Goal: Understand site structure: Understand site structure

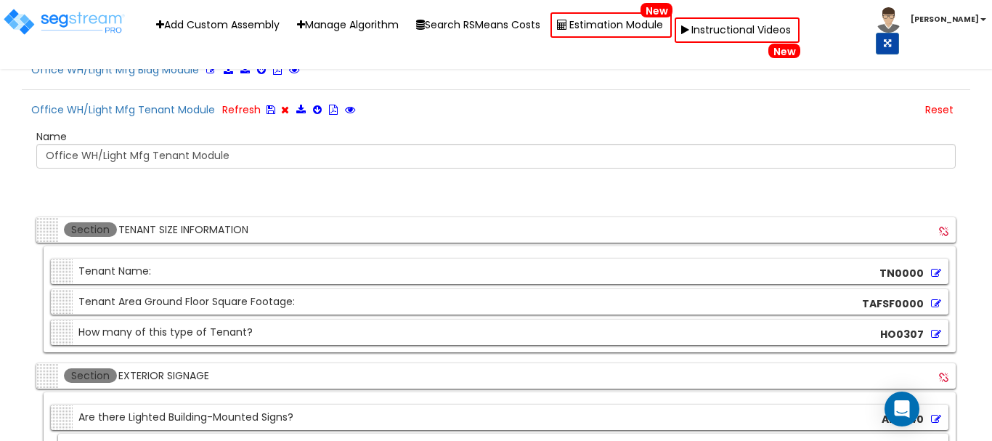
scroll to position [3464, 0]
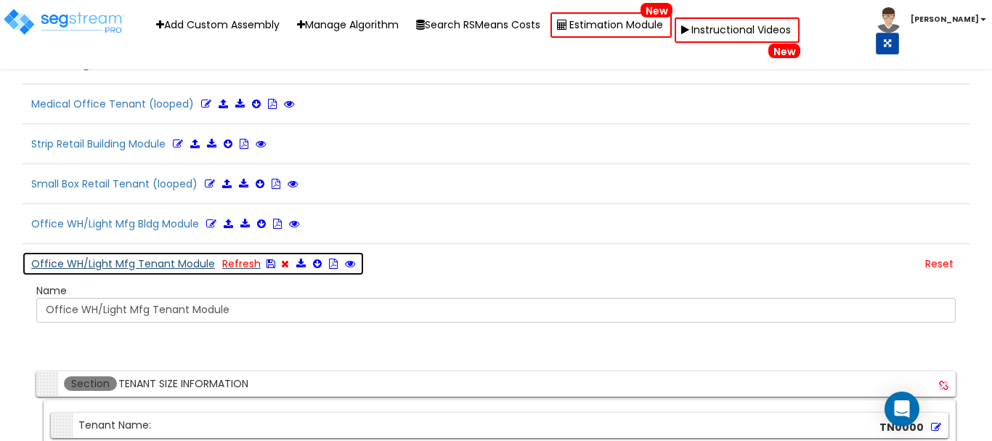
click at [143, 255] on button "Office WH/Light Mfg Tenant Module Refresh" at bounding box center [193, 263] width 343 height 25
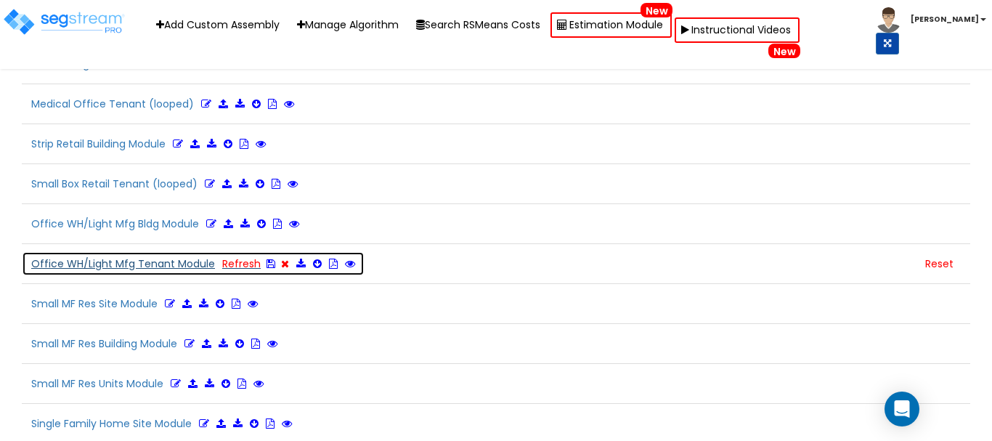
click at [158, 264] on button "Office WH/Light Mfg Tenant Module Refresh" at bounding box center [193, 263] width 343 height 25
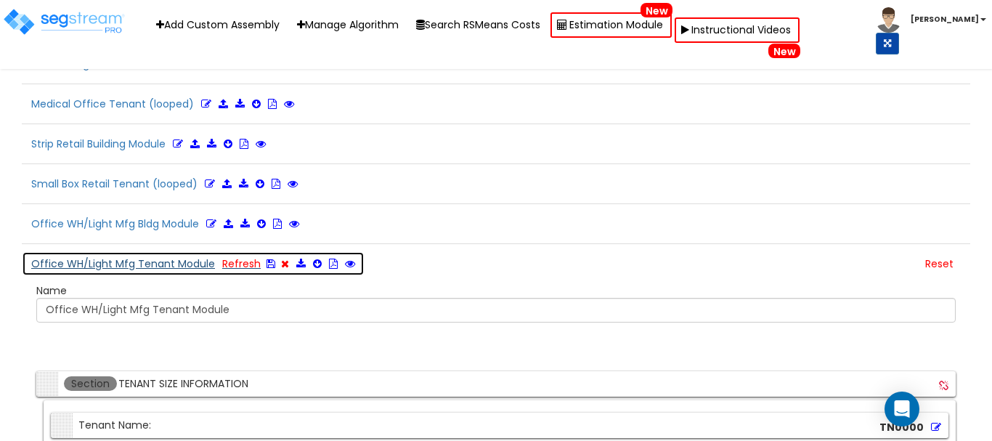
click at [158, 264] on button "Office WH/Light Mfg Tenant Module Refresh" at bounding box center [193, 263] width 343 height 25
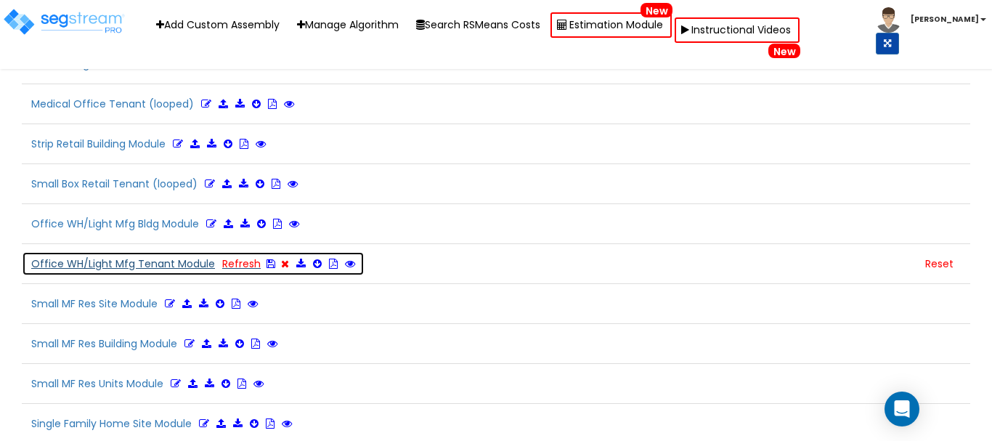
click at [158, 265] on button "Office WH/Light Mfg Tenant Module Refresh" at bounding box center [193, 263] width 343 height 25
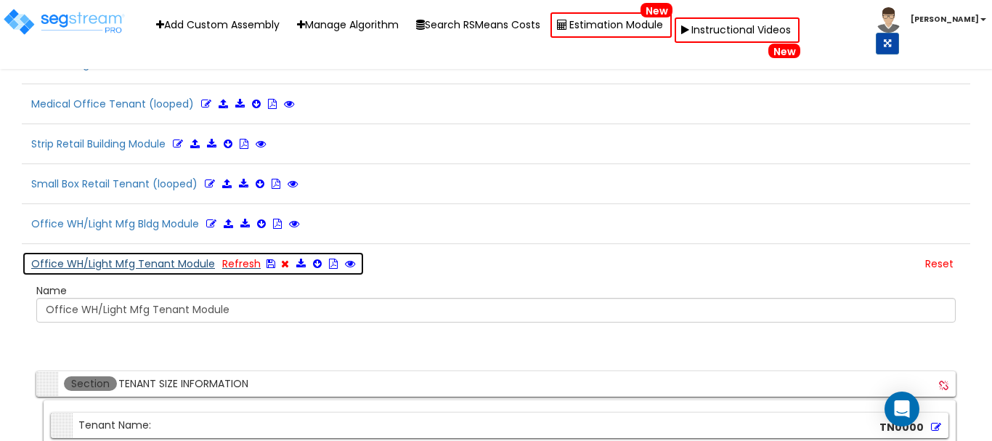
click at [158, 265] on button "Office WH/Light Mfg Tenant Module Refresh" at bounding box center [193, 263] width 343 height 25
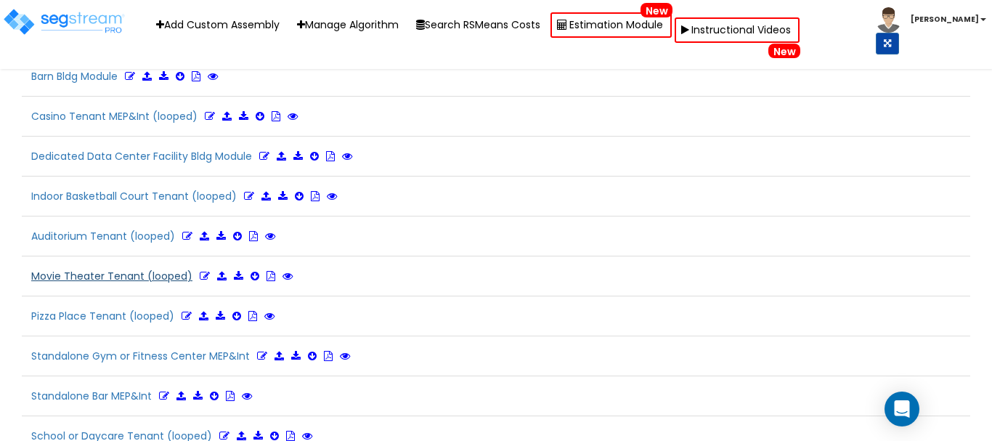
scroll to position [145, 0]
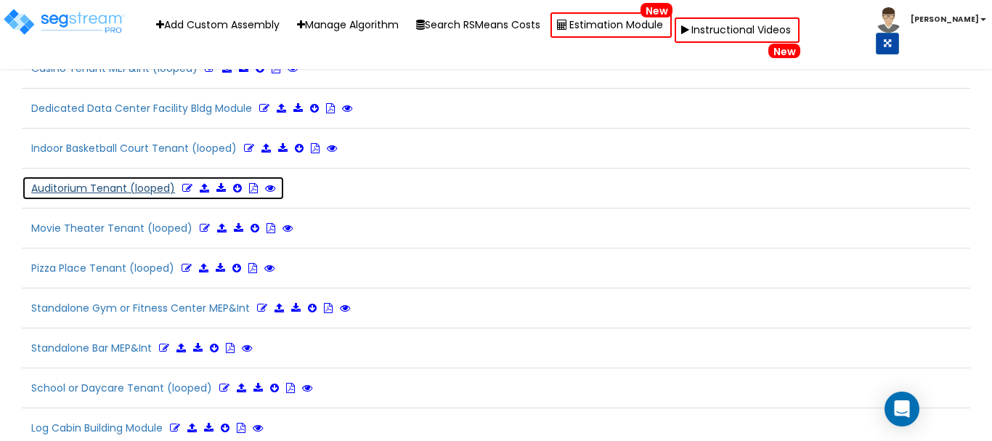
click at [184, 186] on icon at bounding box center [187, 188] width 10 height 10
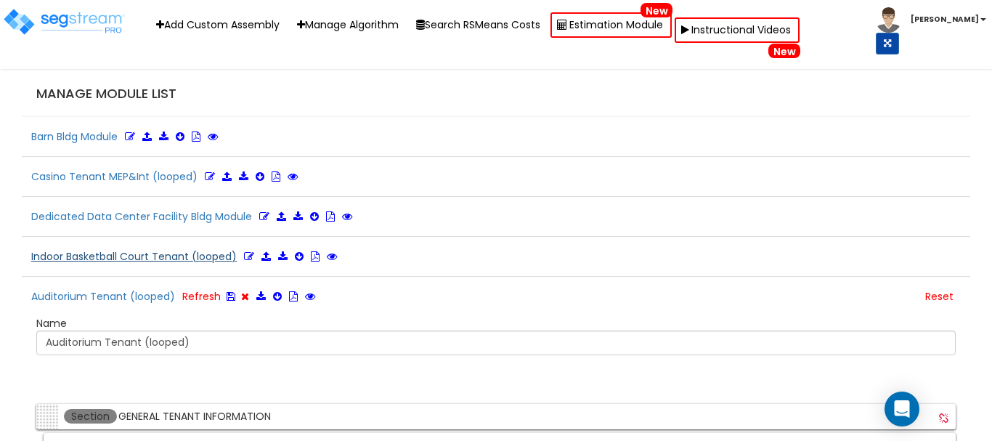
scroll to position [73, 0]
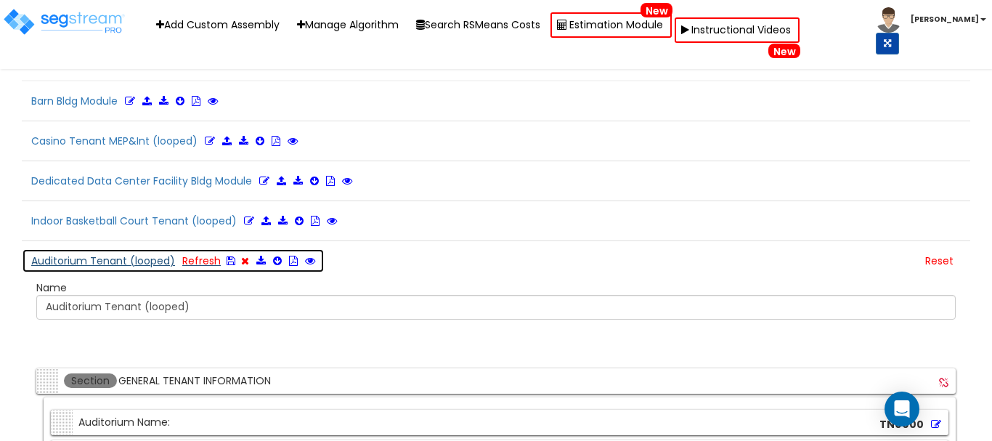
click at [105, 258] on button "Auditorium Tenant (looped) Refresh" at bounding box center [173, 260] width 303 height 25
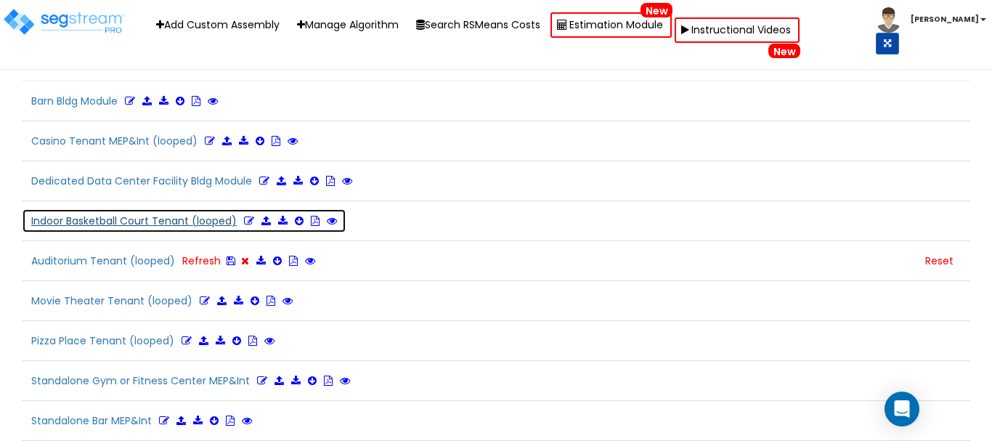
click at [142, 220] on button "Indoor Basketball Court Tenant (looped)" at bounding box center [184, 220] width 325 height 25
click at [249, 221] on icon at bounding box center [249, 221] width 10 height 10
click at [110, 219] on button "Indoor Basketball Court Tenant (looped) Refresh" at bounding box center [204, 220] width 364 height 25
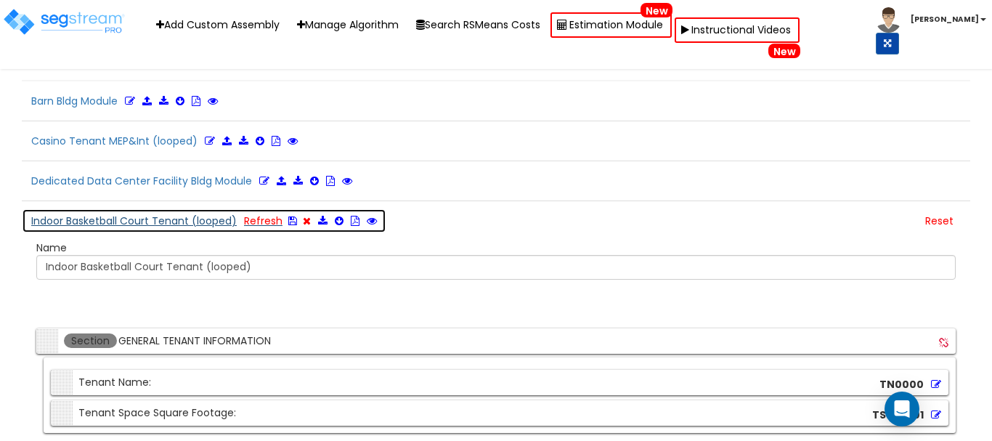
click at [133, 220] on button "Indoor Basketball Court Tenant (looped) Refresh" at bounding box center [204, 220] width 364 height 25
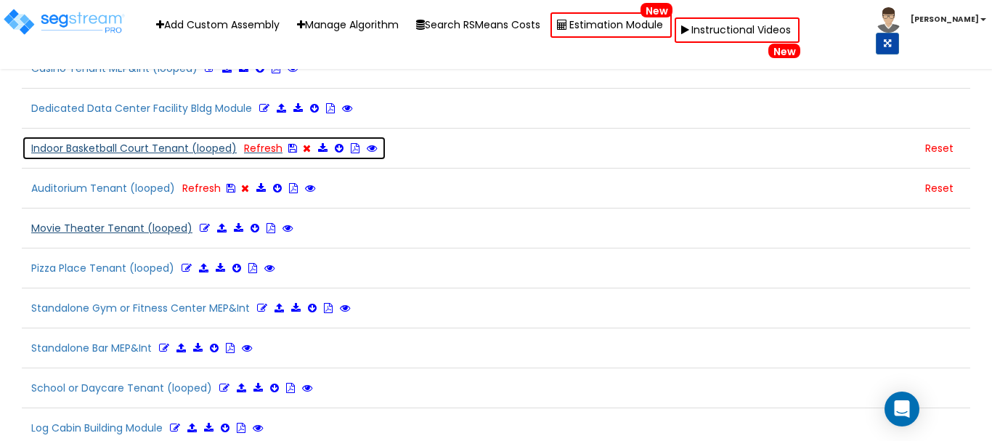
scroll to position [218, 0]
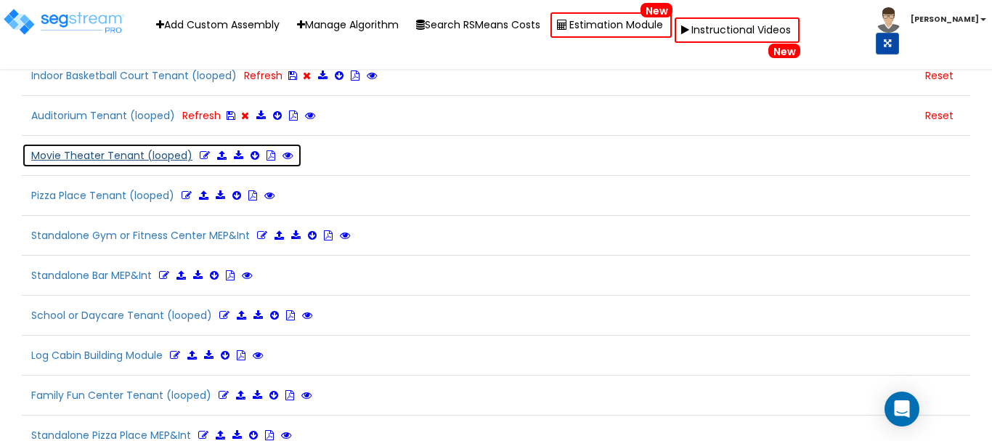
click at [142, 158] on button "Movie Theater Tenant (looped)" at bounding box center [162, 155] width 280 height 25
click at [200, 152] on icon at bounding box center [205, 155] width 10 height 10
click at [171, 156] on button "Movie Theater Tenant (looped) Refresh" at bounding box center [182, 155] width 320 height 25
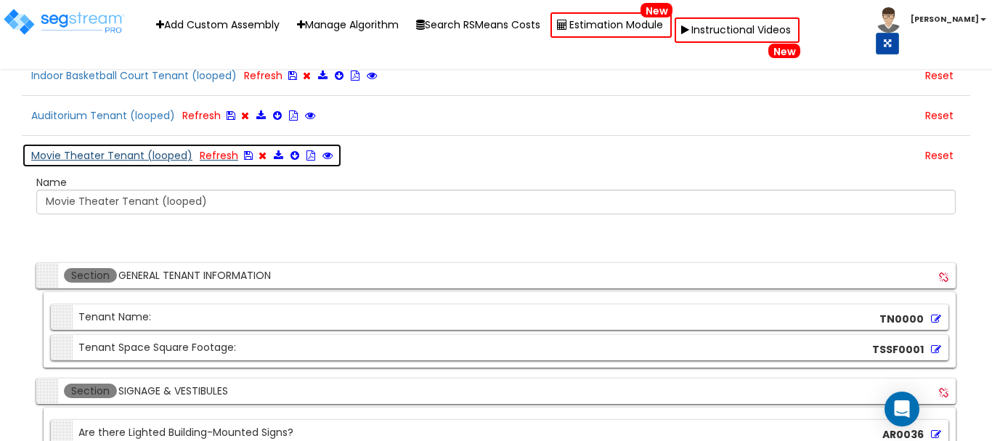
click at [81, 154] on button "Movie Theater Tenant (looped) Refresh" at bounding box center [182, 155] width 320 height 25
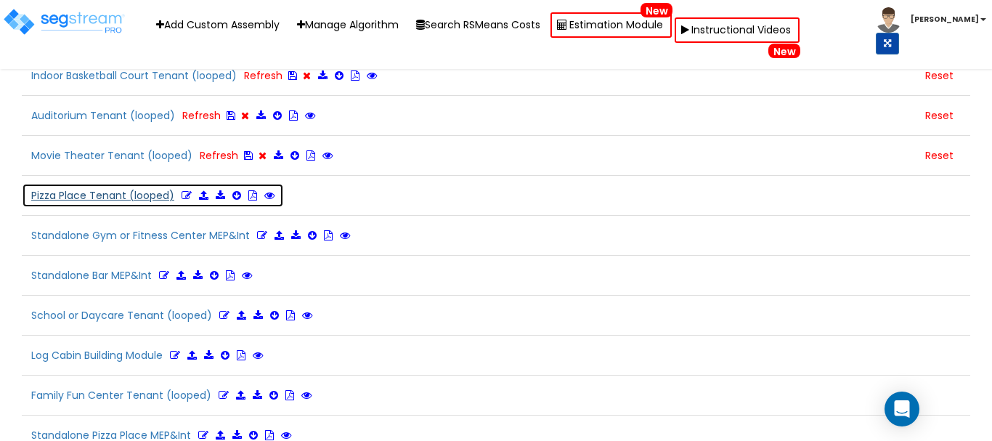
click at [182, 195] on icon at bounding box center [187, 195] width 10 height 10
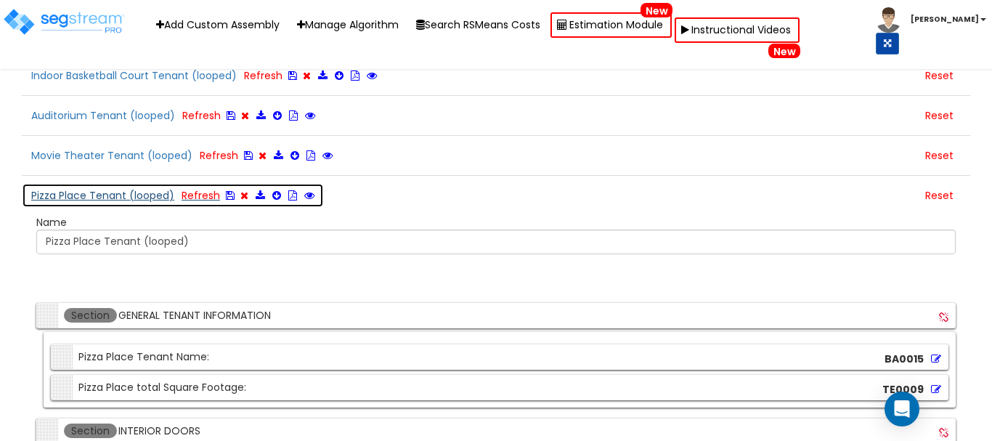
click at [146, 190] on button "Pizza Place Tenant (looped) Refresh" at bounding box center [173, 195] width 302 height 25
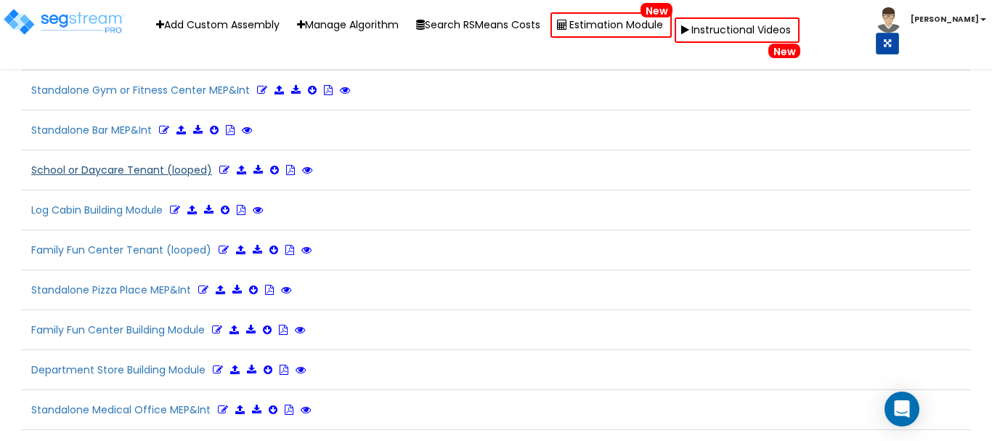
scroll to position [436, 0]
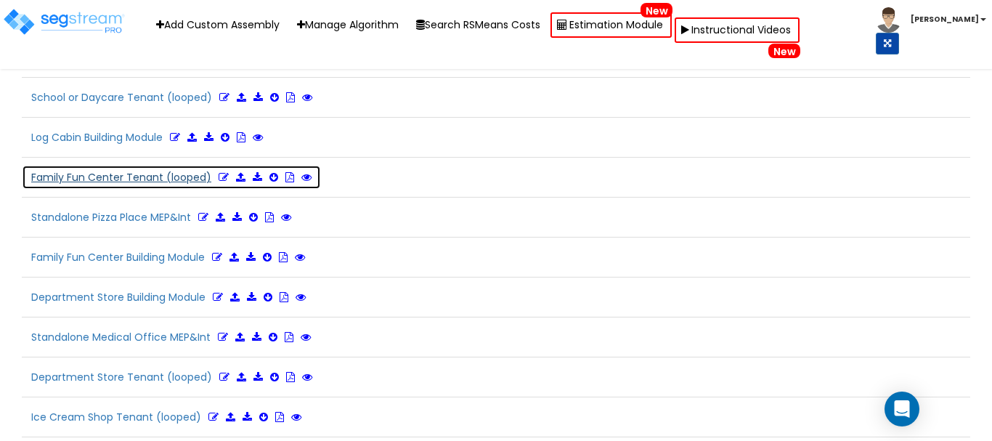
click at [223, 176] on icon at bounding box center [224, 177] width 10 height 10
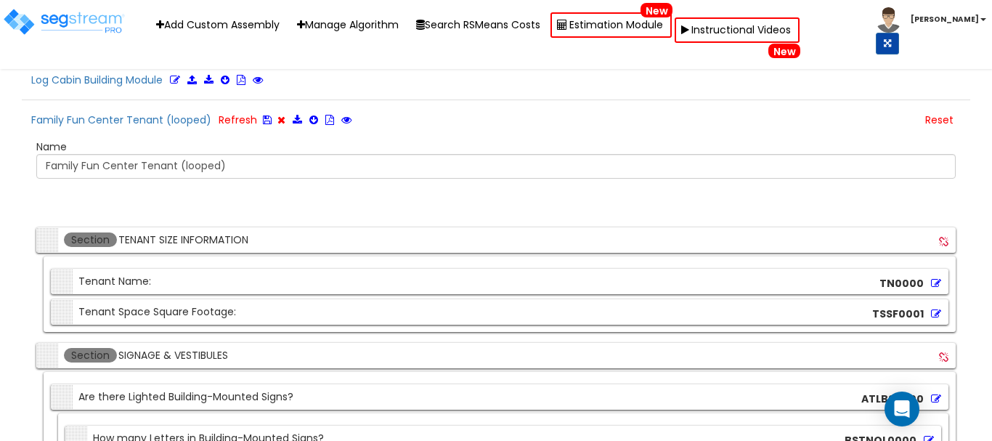
scroll to position [522, 0]
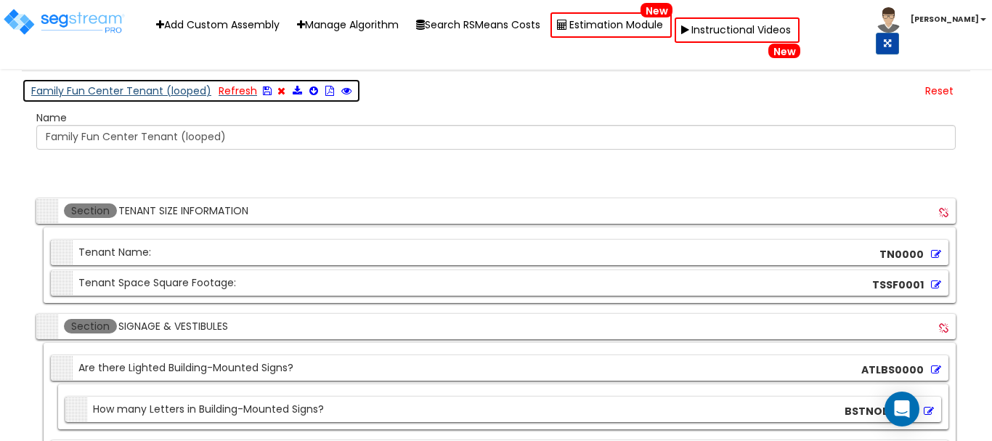
click at [131, 90] on button "Family Fun Center Tenant (looped) Refresh" at bounding box center [191, 90] width 339 height 25
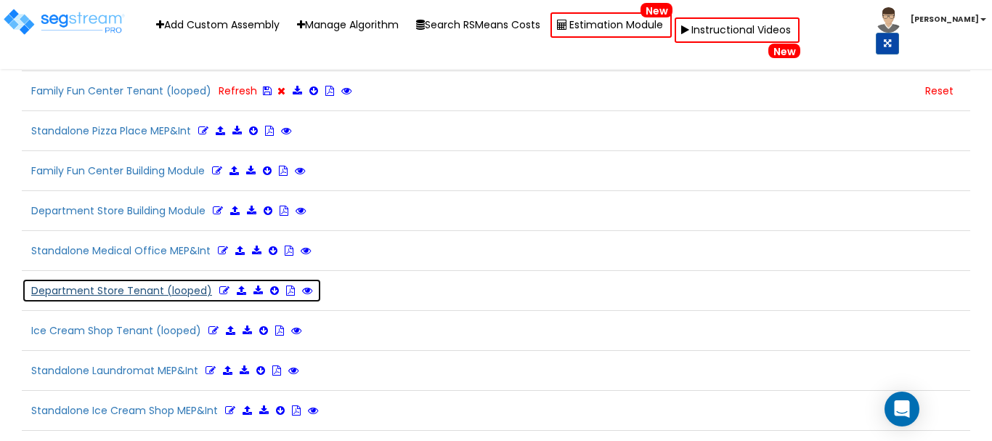
click at [219, 291] on icon at bounding box center [224, 290] width 10 height 10
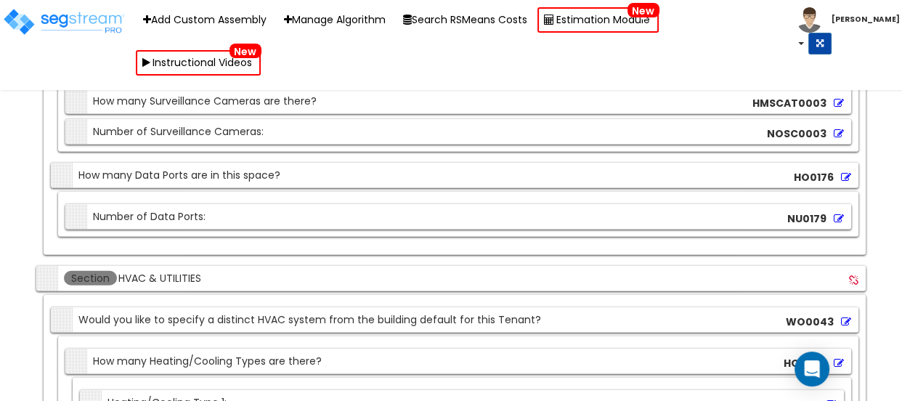
scroll to position [8539, 0]
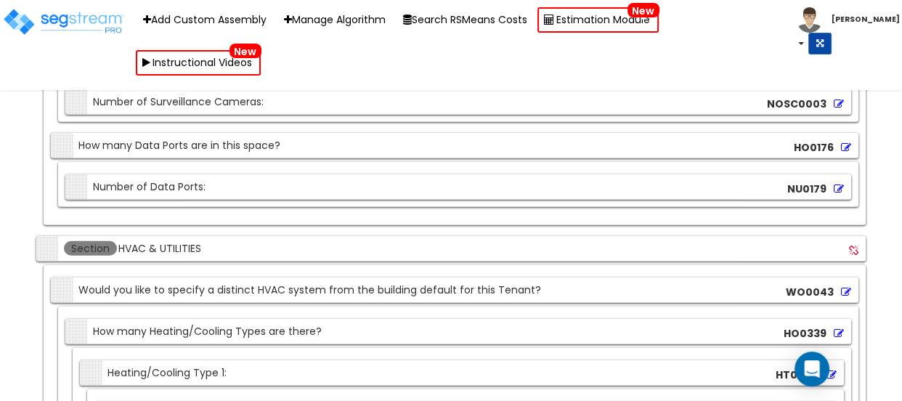
click at [168, 248] on input "HVAC & UTILITIES" at bounding box center [217, 248] width 200 height 16
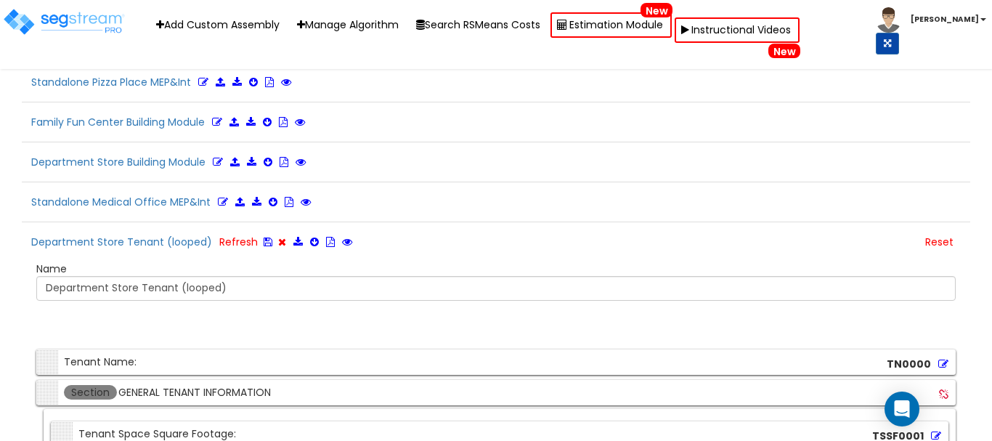
scroll to position [639, 0]
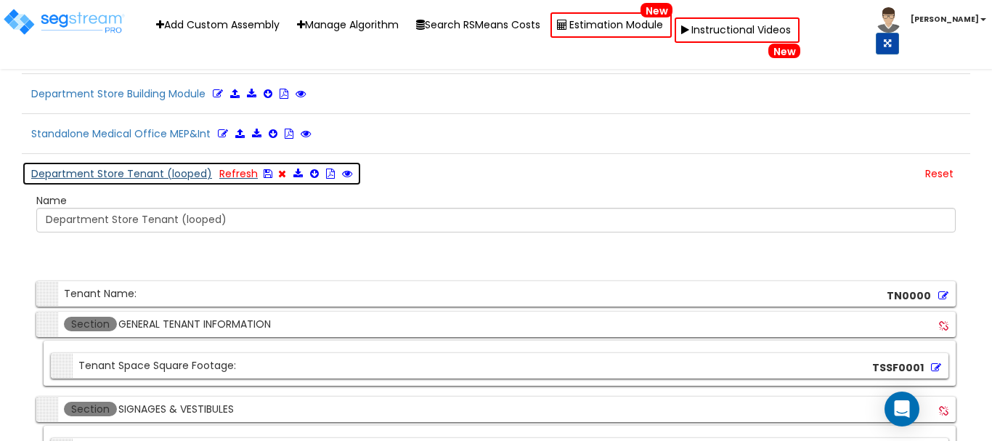
click at [159, 179] on button "Department Store Tenant (looped) Refresh" at bounding box center [192, 173] width 340 height 25
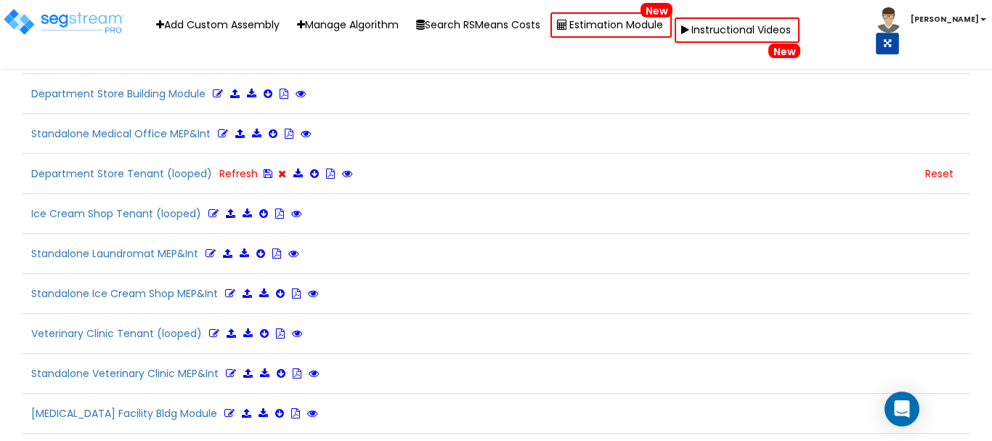
click at [489, 108] on div "Department Store Building Module" at bounding box center [496, 97] width 948 height 33
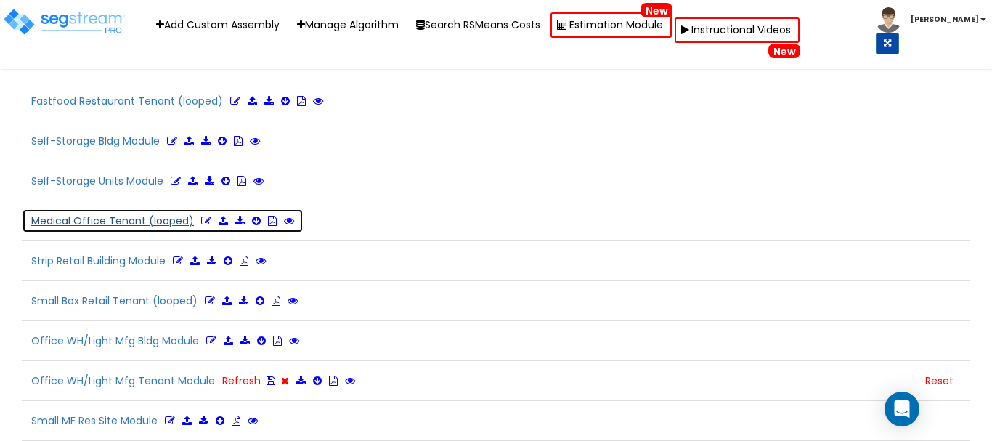
click at [201, 222] on icon at bounding box center [206, 221] width 10 height 10
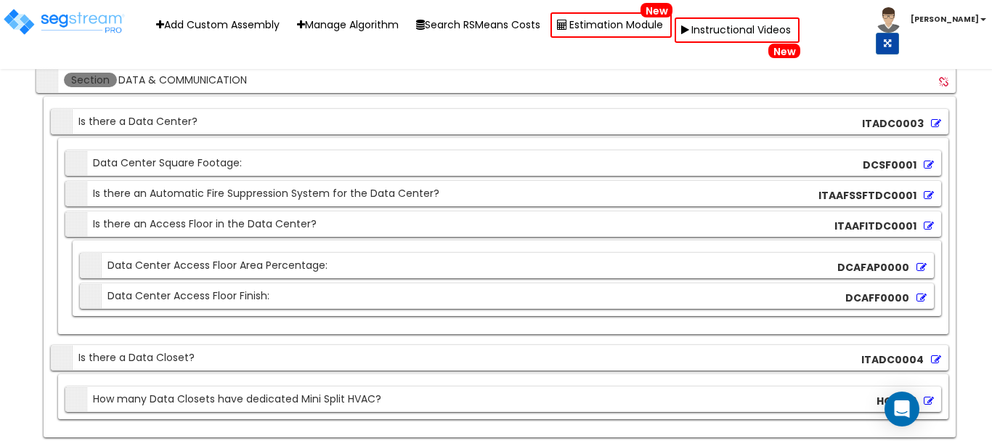
scroll to position [13512, 0]
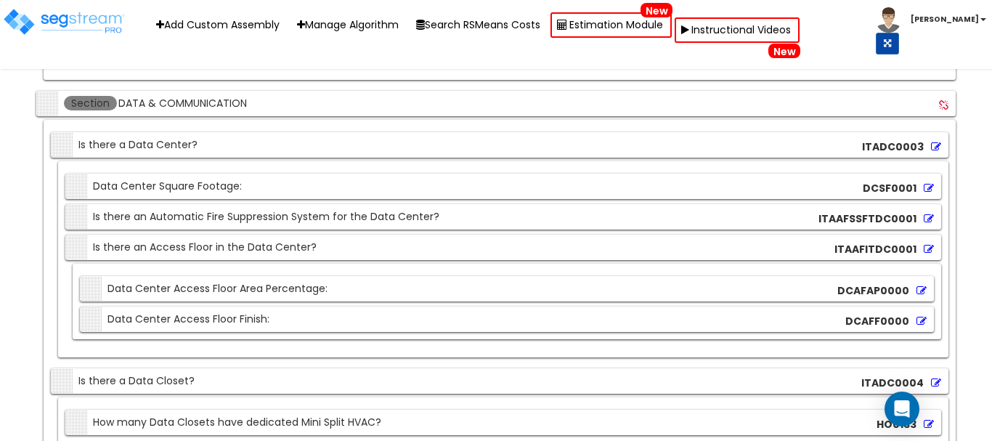
click at [177, 100] on input "DATA & COMMUNICATION" at bounding box center [217, 103] width 200 height 16
click at [159, 96] on input "DATA & COMMUNICATION" at bounding box center [217, 103] width 200 height 16
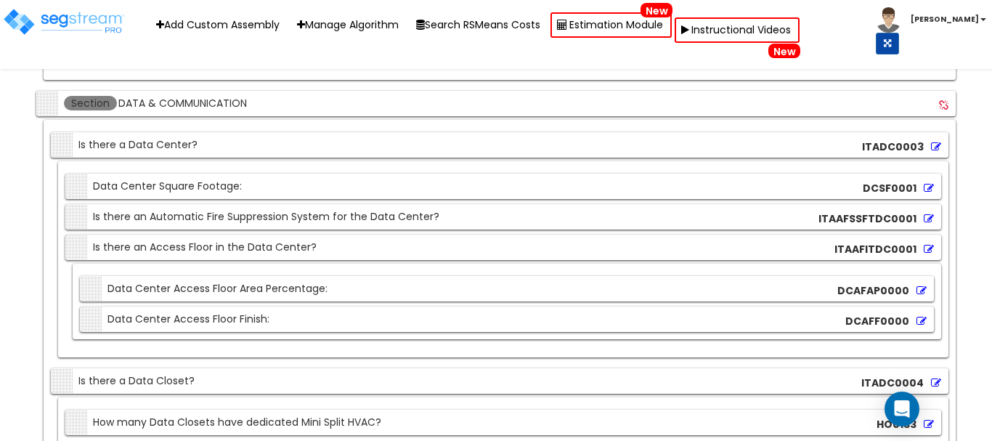
click at [159, 96] on input "DATA & COMMUNICATION" at bounding box center [217, 103] width 200 height 16
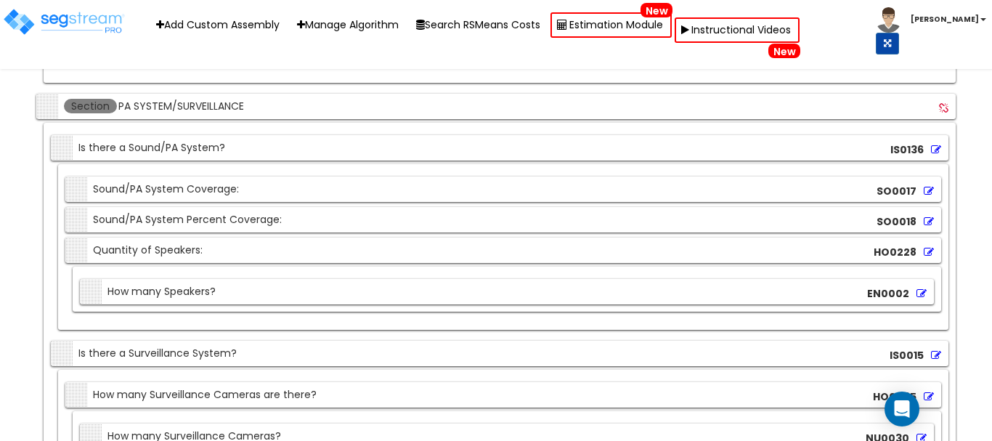
scroll to position [13076, 0]
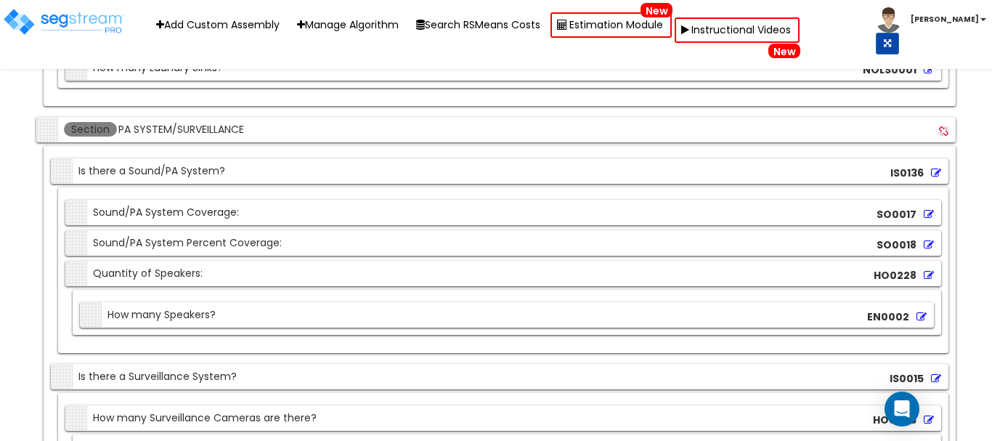
click at [167, 139] on div "Section PA SYSTEM/SURVEILLANCE" at bounding box center [178, 129] width 277 height 25
click at [173, 132] on input "PA SYSTEM/SURVEILLANCE" at bounding box center [217, 129] width 200 height 16
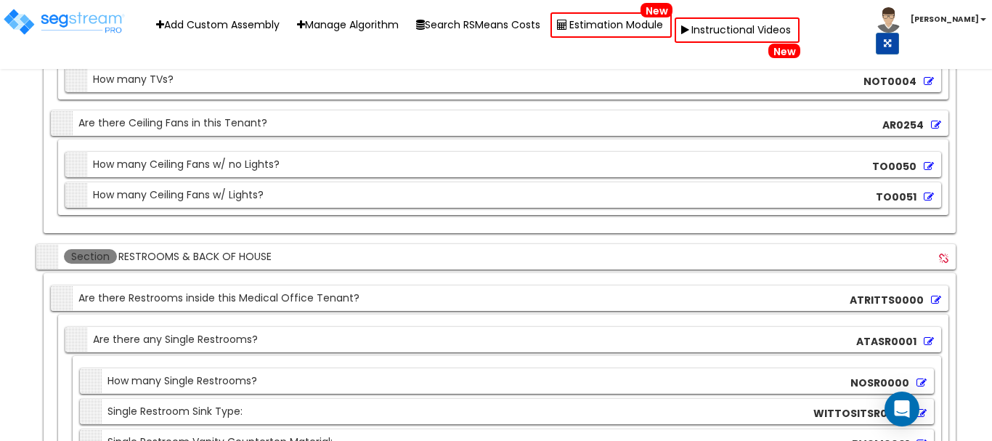
scroll to position [10971, 0]
click at [202, 264] on input "RESTROOMS & BACK OF HOUSE" at bounding box center [217, 257] width 200 height 16
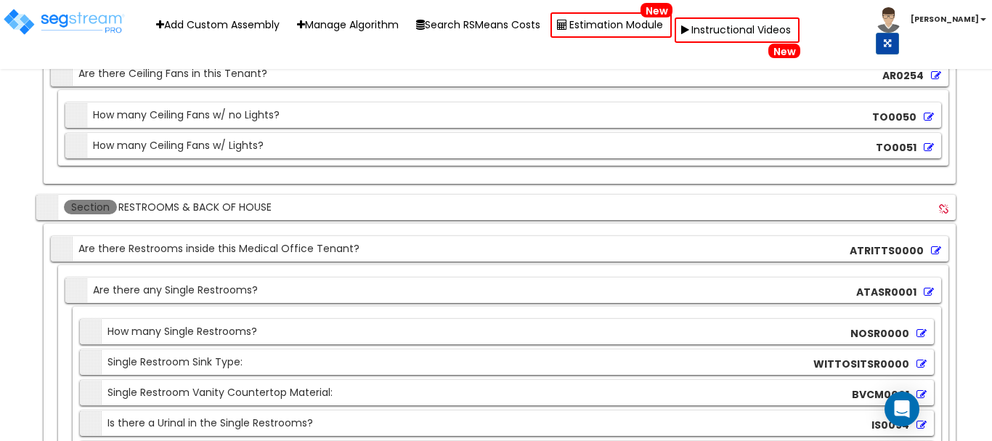
scroll to position [10898, 0]
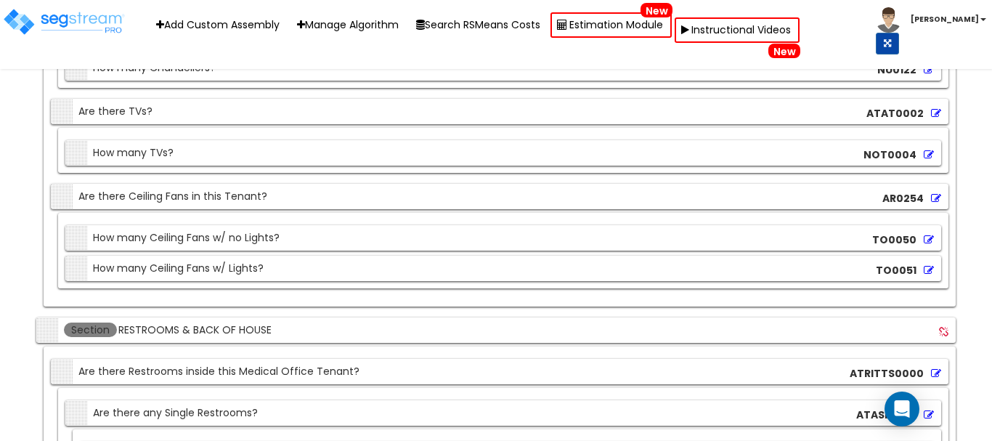
click at [175, 330] on input "RESTROOMS & BACK OF HOUSE" at bounding box center [217, 330] width 200 height 16
click at [174, 330] on input "RESTROOMS & BACK OF HOUSE" at bounding box center [217, 330] width 200 height 16
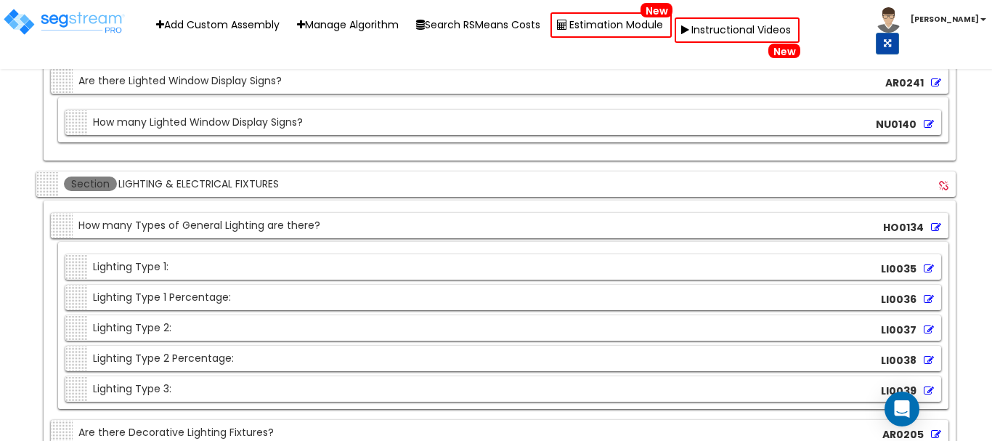
scroll to position [10317, 0]
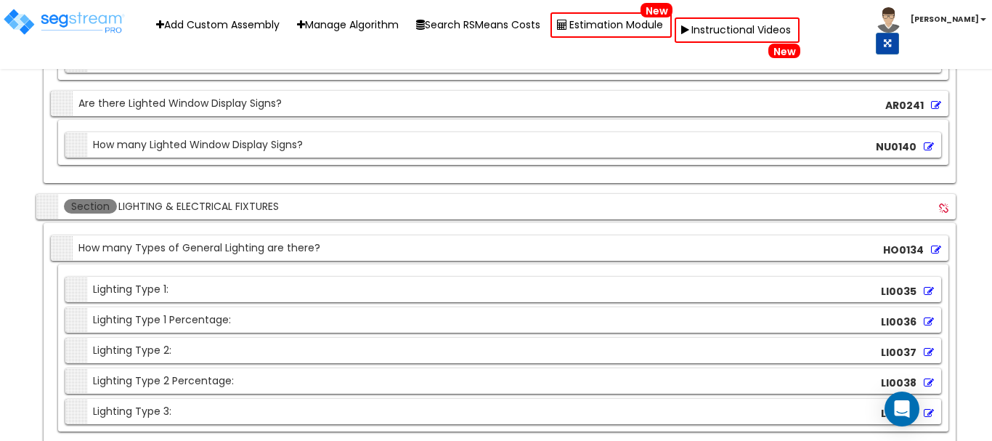
click at [212, 216] on div "Section LIGHTING & ELECTRICAL FIXTURES" at bounding box center [178, 206] width 277 height 25
click at [214, 208] on input "LIGHTING & ELECTRICAL FIXTURES" at bounding box center [217, 206] width 200 height 16
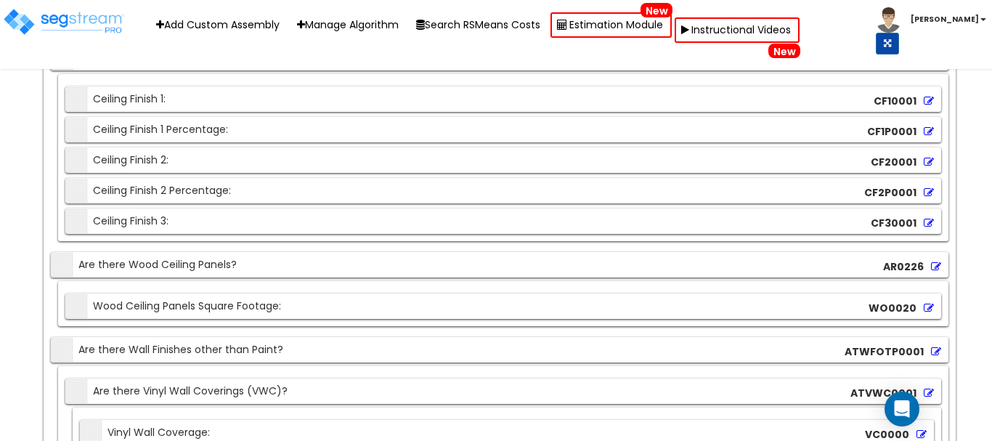
scroll to position [7994, 0]
click at [205, 351] on div "Section Are there Wall Finishes other than Paint?" at bounding box center [168, 348] width 229 height 25
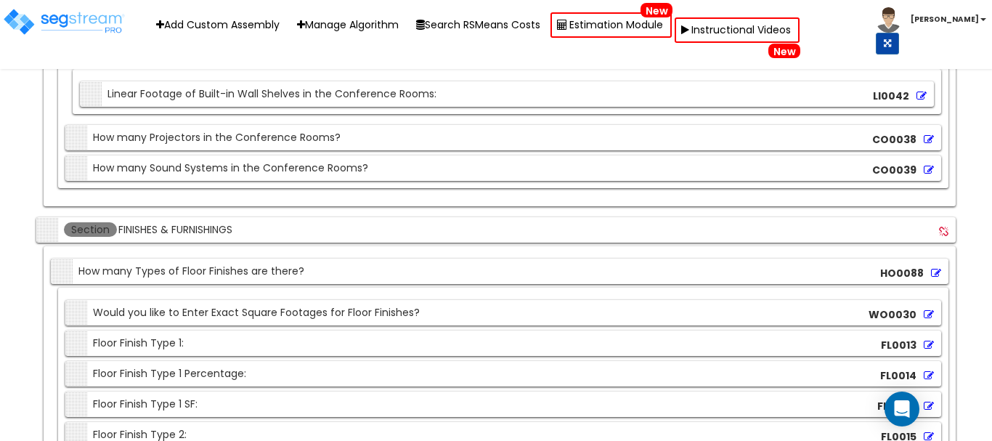
scroll to position [7196, 0]
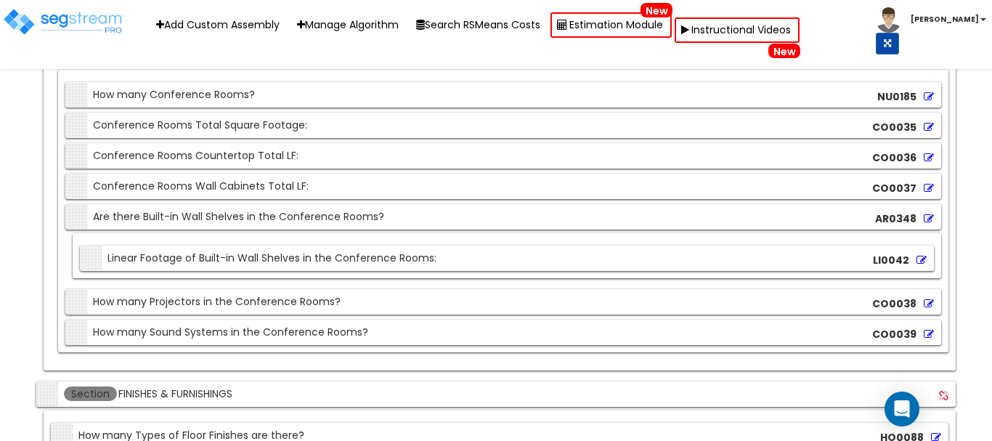
click at [154, 388] on input "FINISHES & FURNISHINGS" at bounding box center [217, 394] width 200 height 16
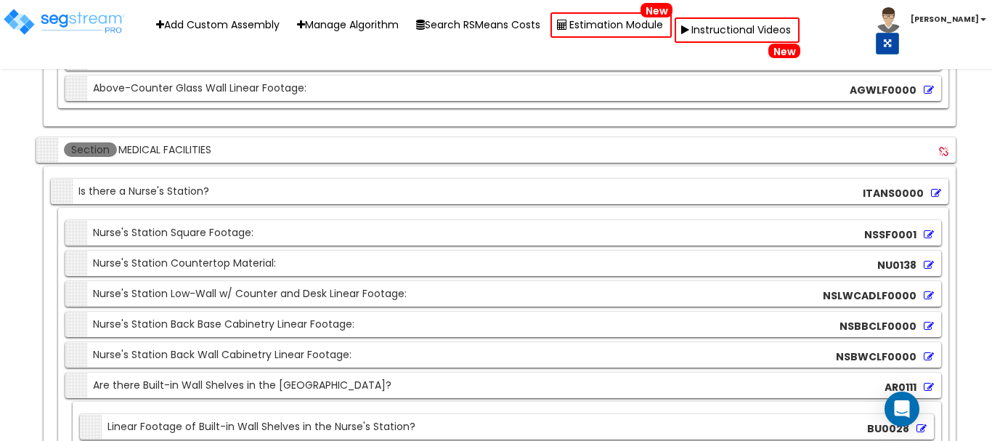
scroll to position [4219, 0]
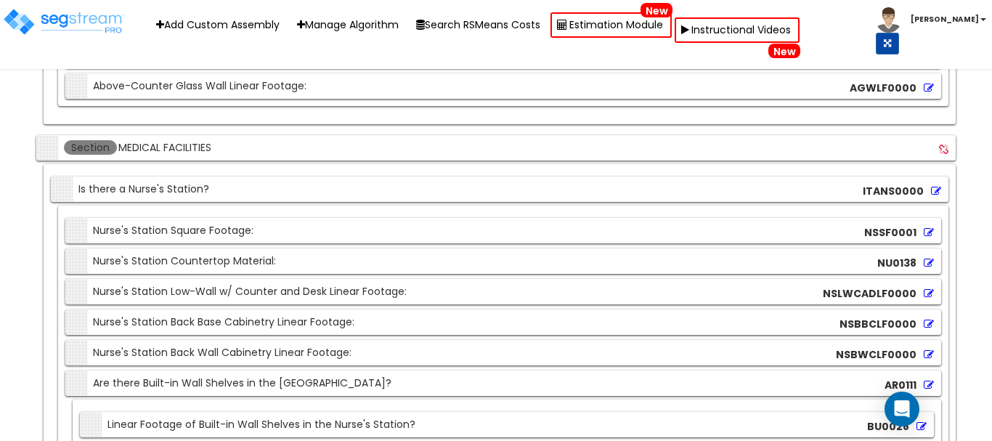
click at [197, 136] on div "Section MEDICAL FACILITIES" at bounding box center [178, 147] width 277 height 25
click at [184, 146] on input "MEDICAL FACILITIES" at bounding box center [217, 147] width 200 height 16
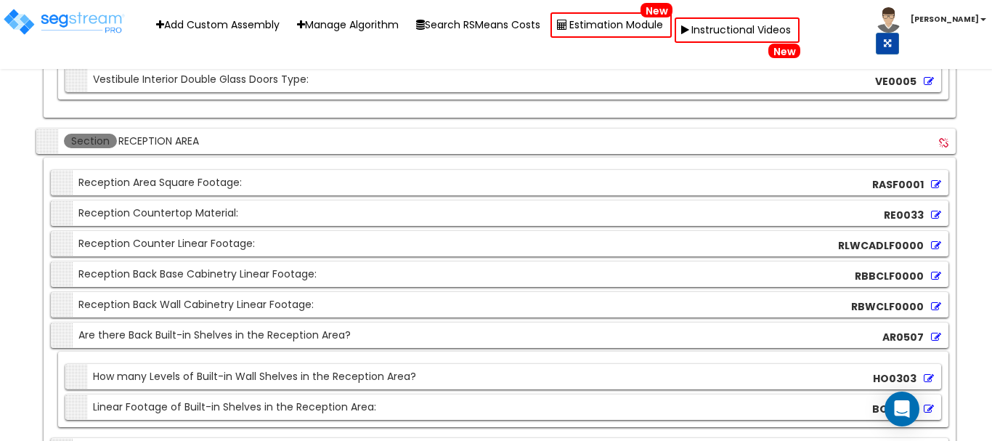
scroll to position [3776, 0]
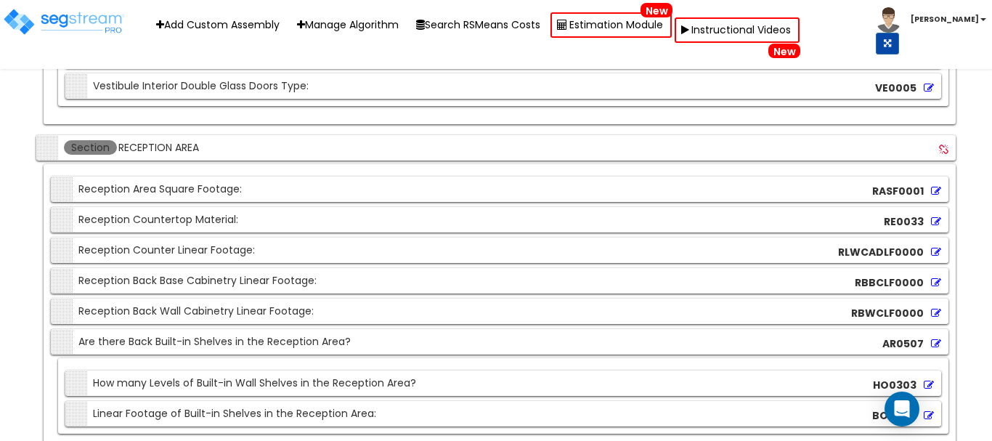
click at [157, 149] on input "RECEPTION AREA" at bounding box center [217, 147] width 200 height 16
click at [157, 148] on input "RECEPTION AREA" at bounding box center [217, 147] width 200 height 16
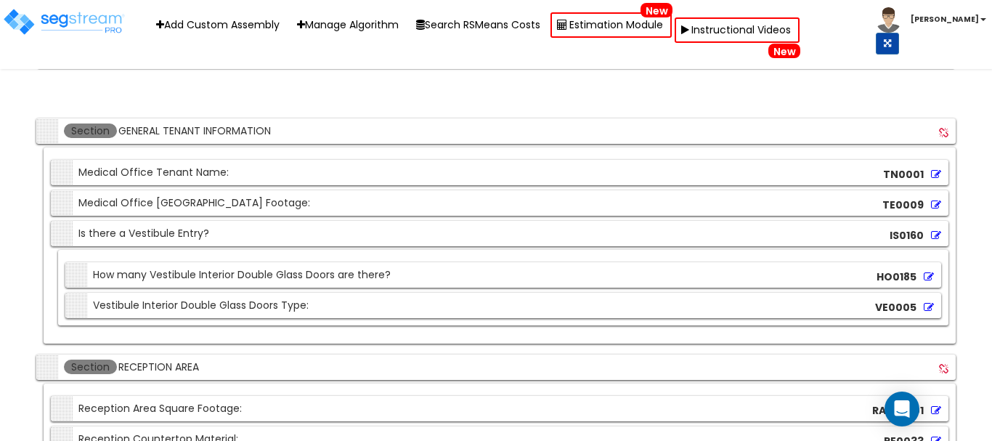
scroll to position [3557, 0]
click at [187, 123] on input "GENERAL TENANT INFORMATION" at bounding box center [217, 130] width 200 height 16
click at [163, 171] on div "Section Medical Office Tenant Name:" at bounding box center [141, 171] width 174 height 25
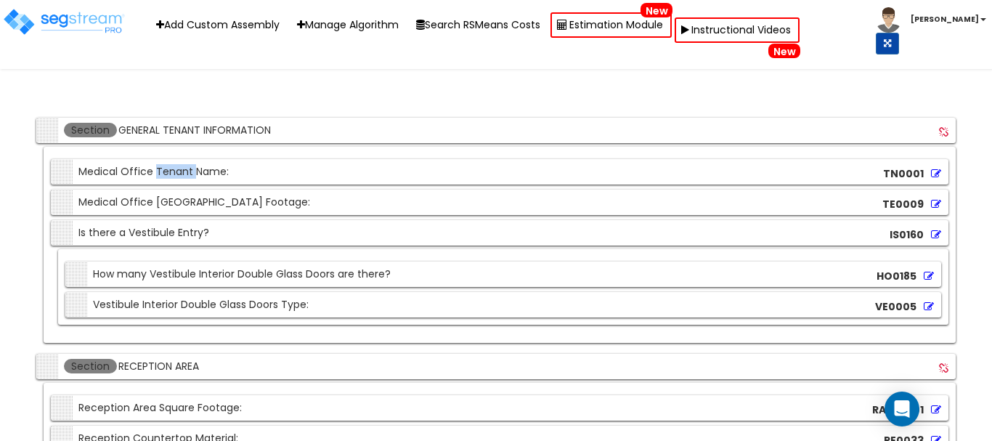
click at [163, 171] on div "Section Medical Office Tenant Name:" at bounding box center [141, 171] width 174 height 25
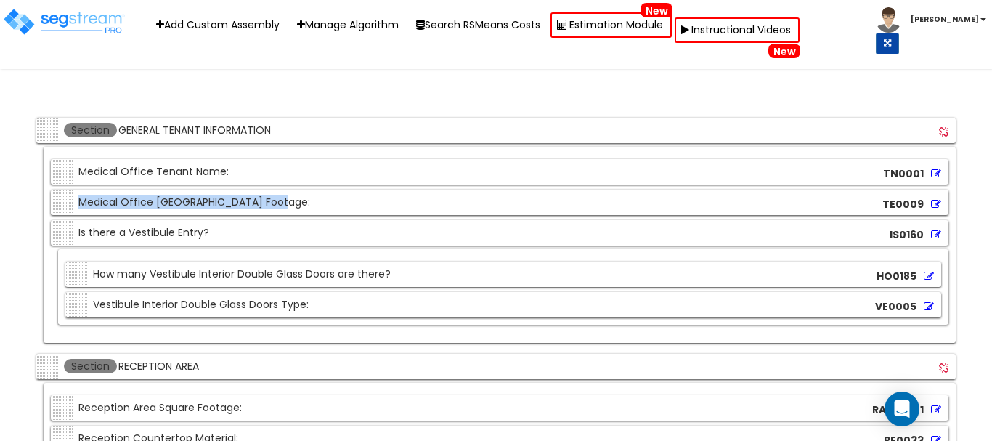
drag, startPoint x: 289, startPoint y: 195, endPoint x: 14, endPoint y: 201, distance: 275.2
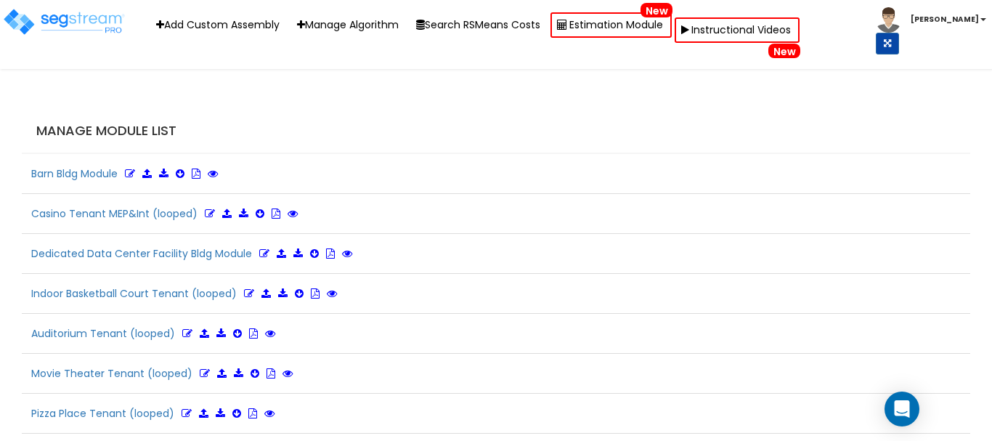
scroll to position [3786, 0]
